Goal: Find specific page/section: Find specific page/section

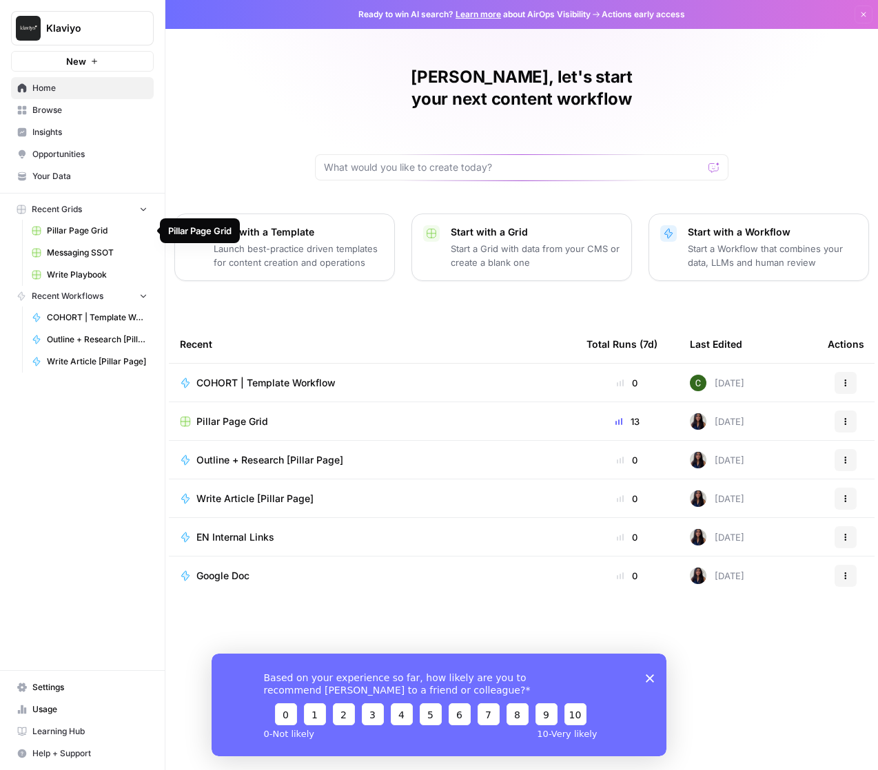
click at [68, 239] on link "Pillar Page Grid" at bounding box center [89, 231] width 128 height 22
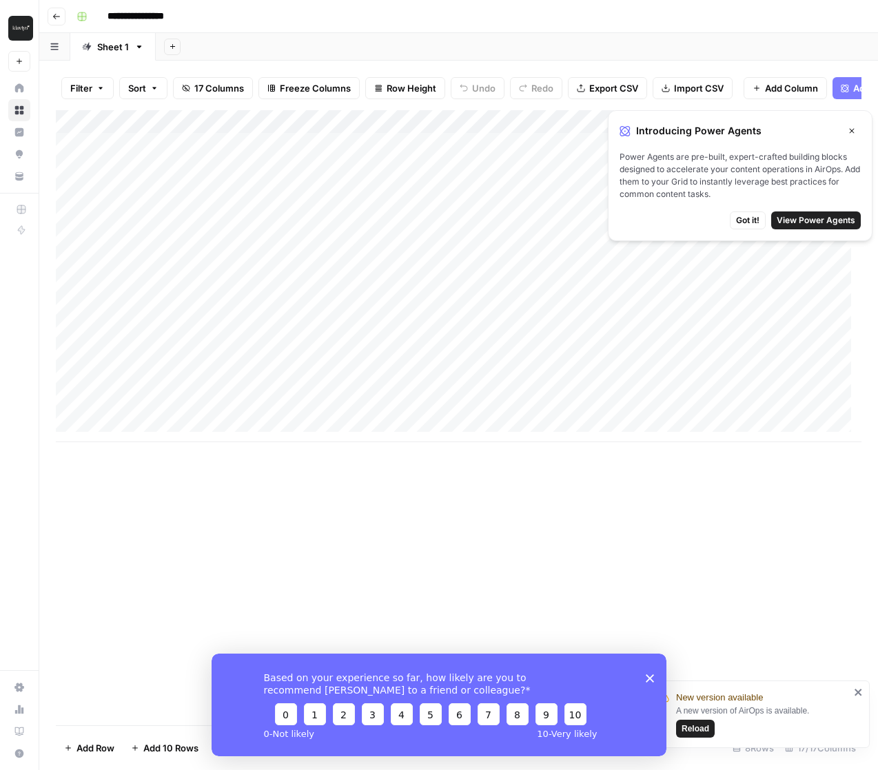
drag, startPoint x: 850, startPoint y: 130, endPoint x: 857, endPoint y: 172, distance: 42.5
click at [850, 130] on icon "button" at bounding box center [852, 131] width 5 height 5
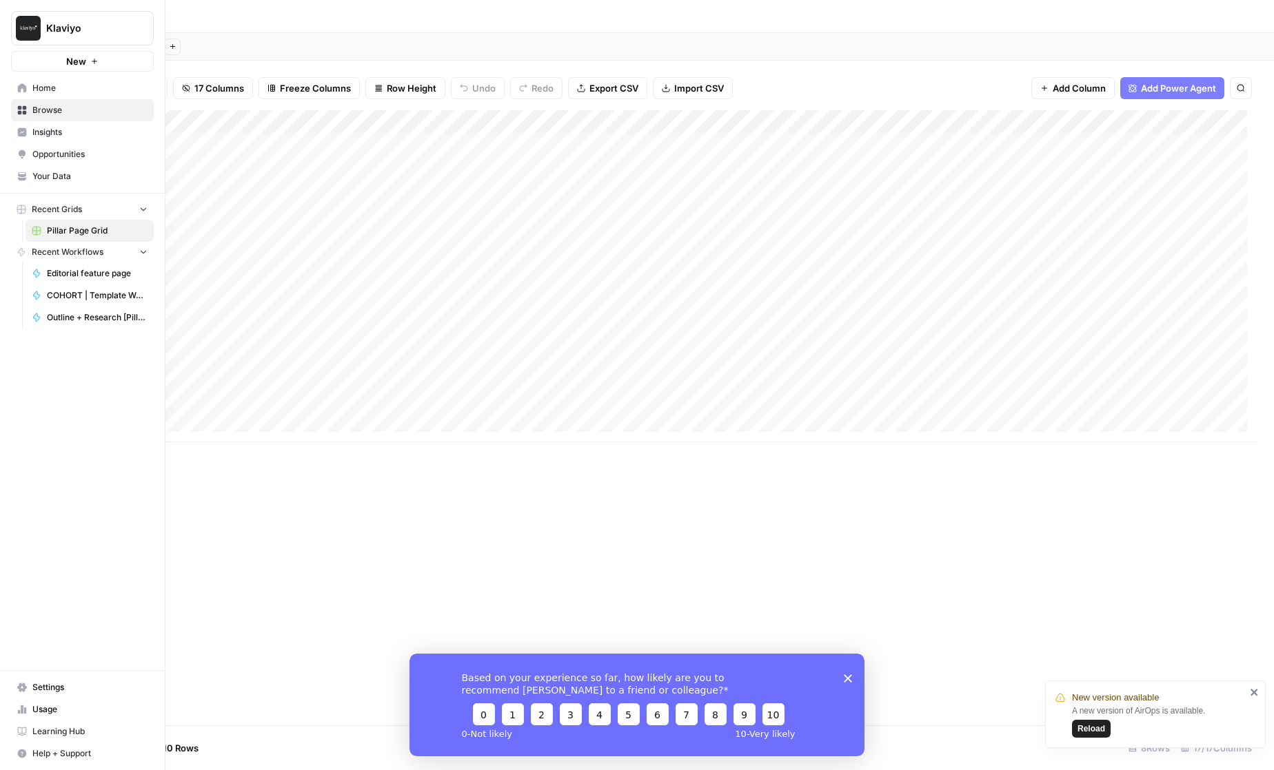
click at [22, 88] on icon at bounding box center [22, 87] width 9 height 9
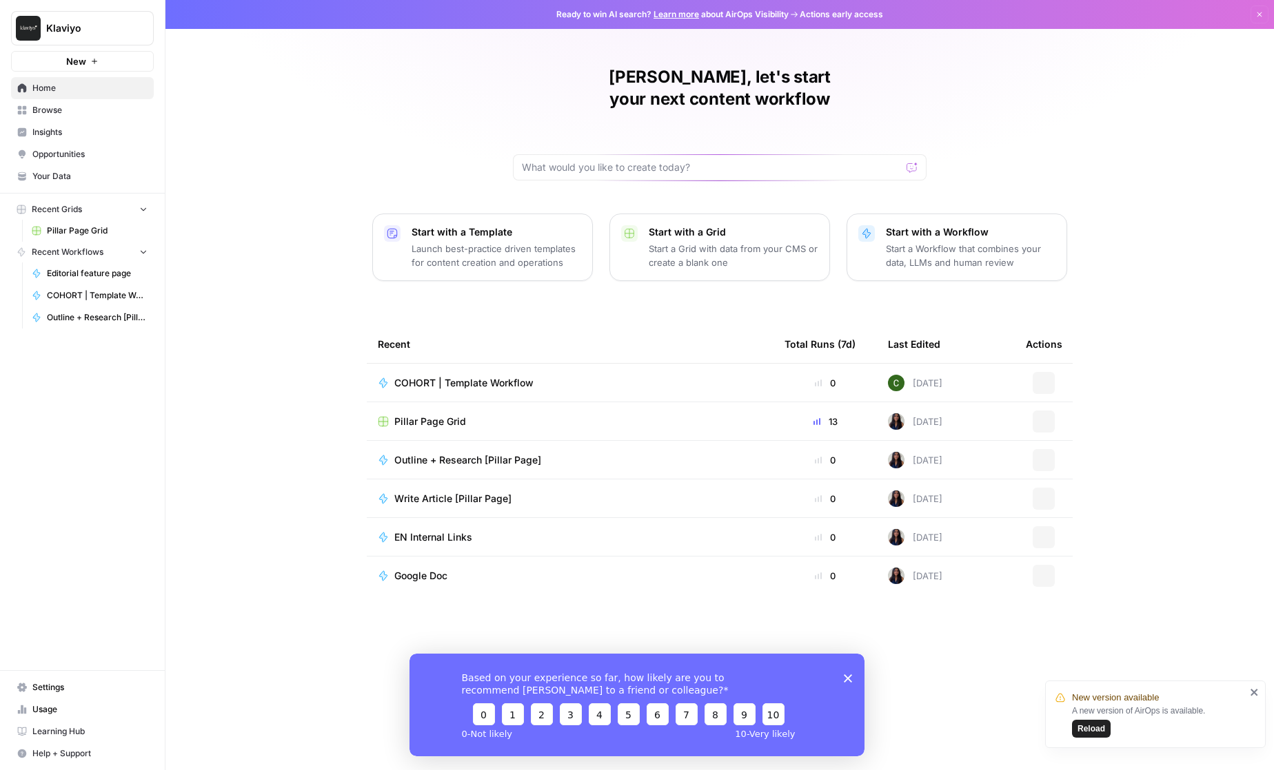
click at [38, 109] on span "Browse" at bounding box center [89, 110] width 115 height 12
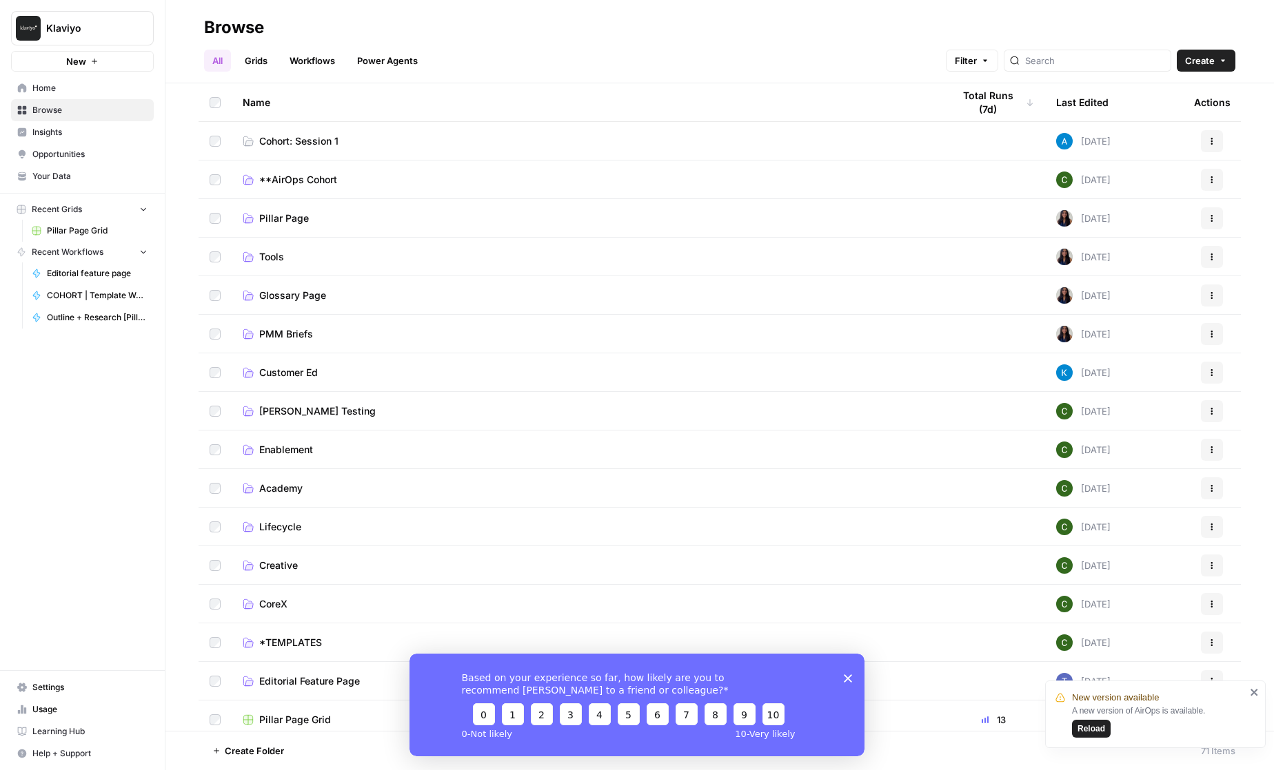
click at [369, 145] on link "Cohort: Session 1" at bounding box center [587, 141] width 688 height 14
